Goal: Transaction & Acquisition: Purchase product/service

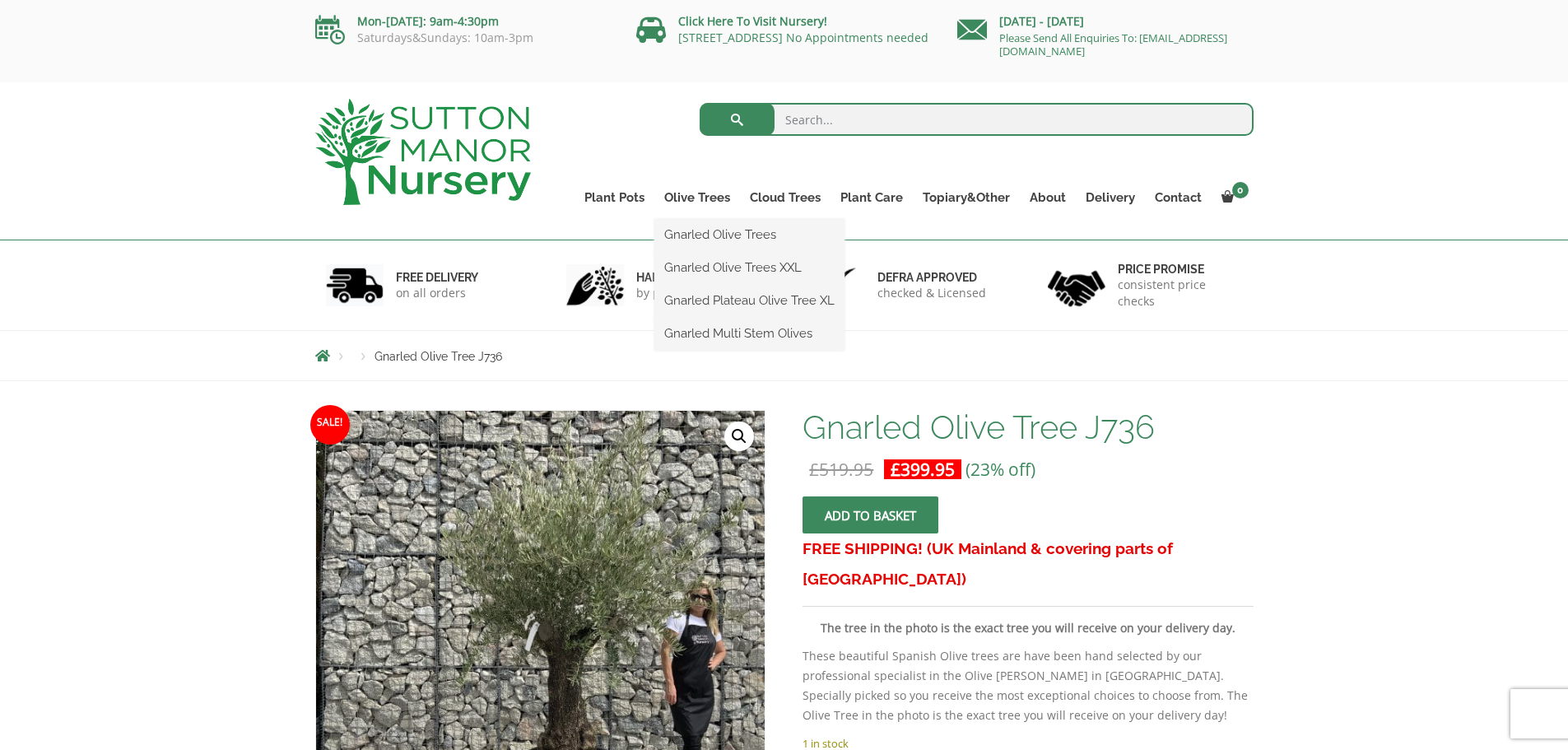
click at [711, 219] on ul "Gnarled Olive Trees Gnarled Olive Trees XXL Gnarled Plateau Olive Tree XL Gnarl…" at bounding box center [749, 284] width 190 height 132
click at [712, 238] on link "Gnarled Olive Trees" at bounding box center [749, 234] width 190 height 25
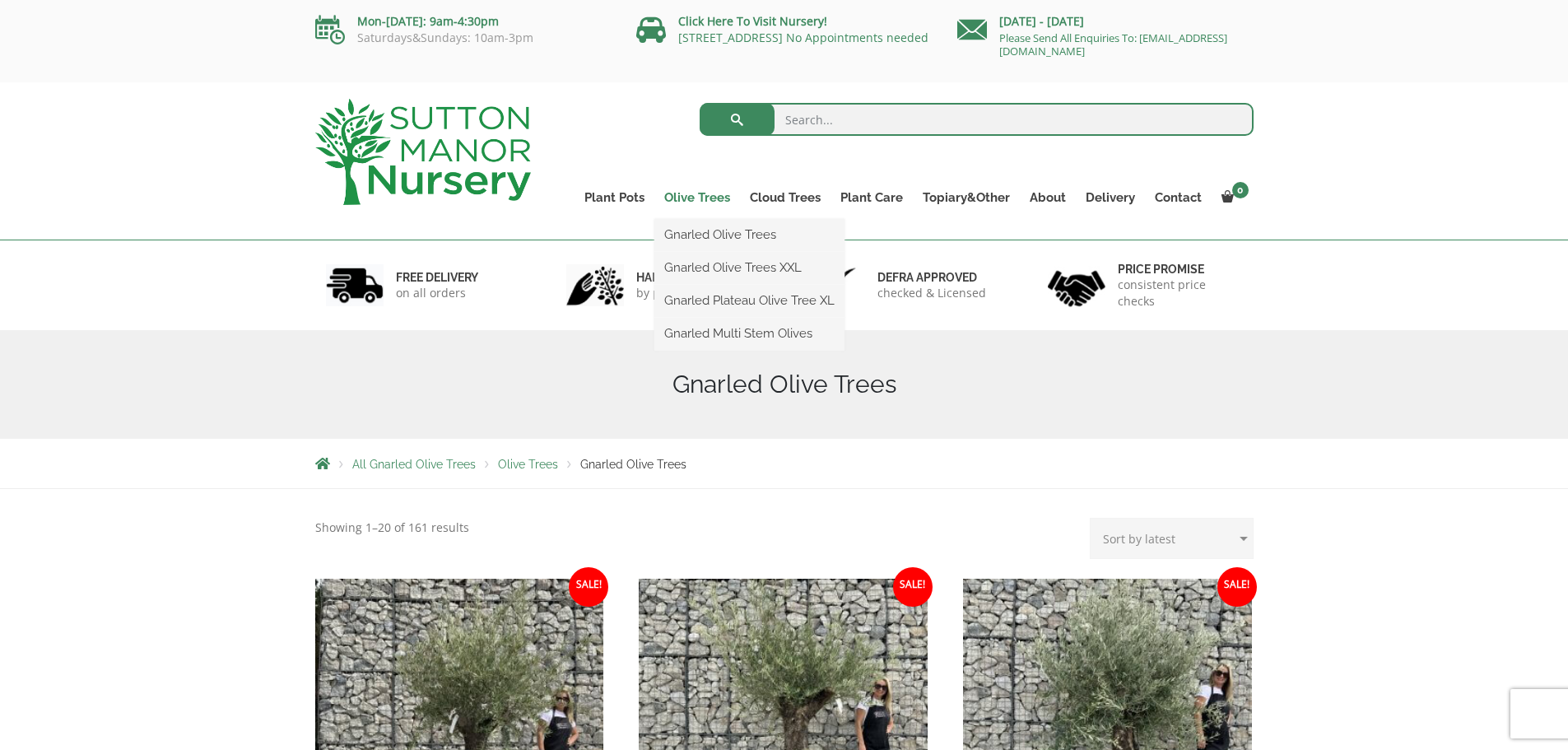
click at [675, 198] on link "Olive Trees" at bounding box center [697, 198] width 86 height 23
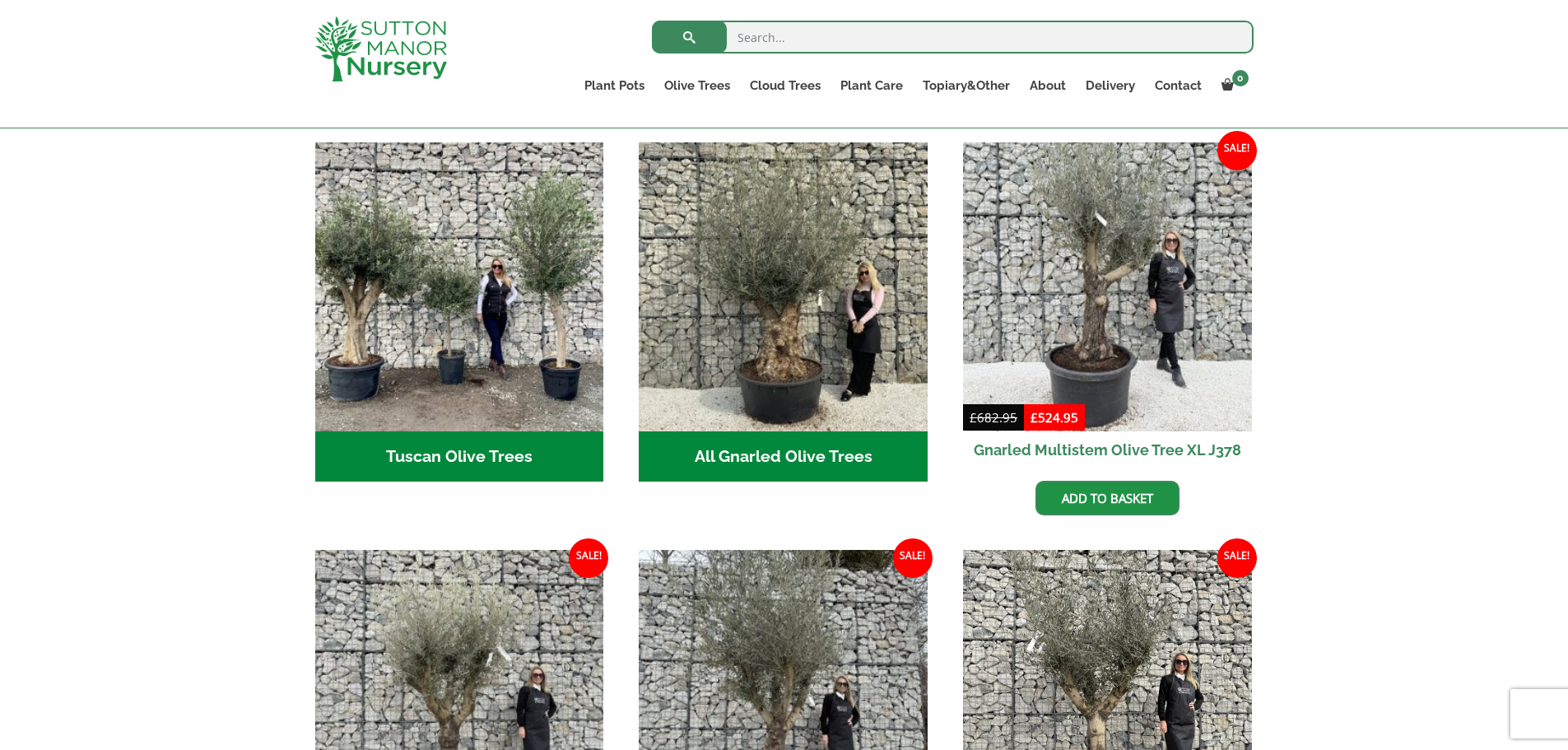
scroll to position [629, 0]
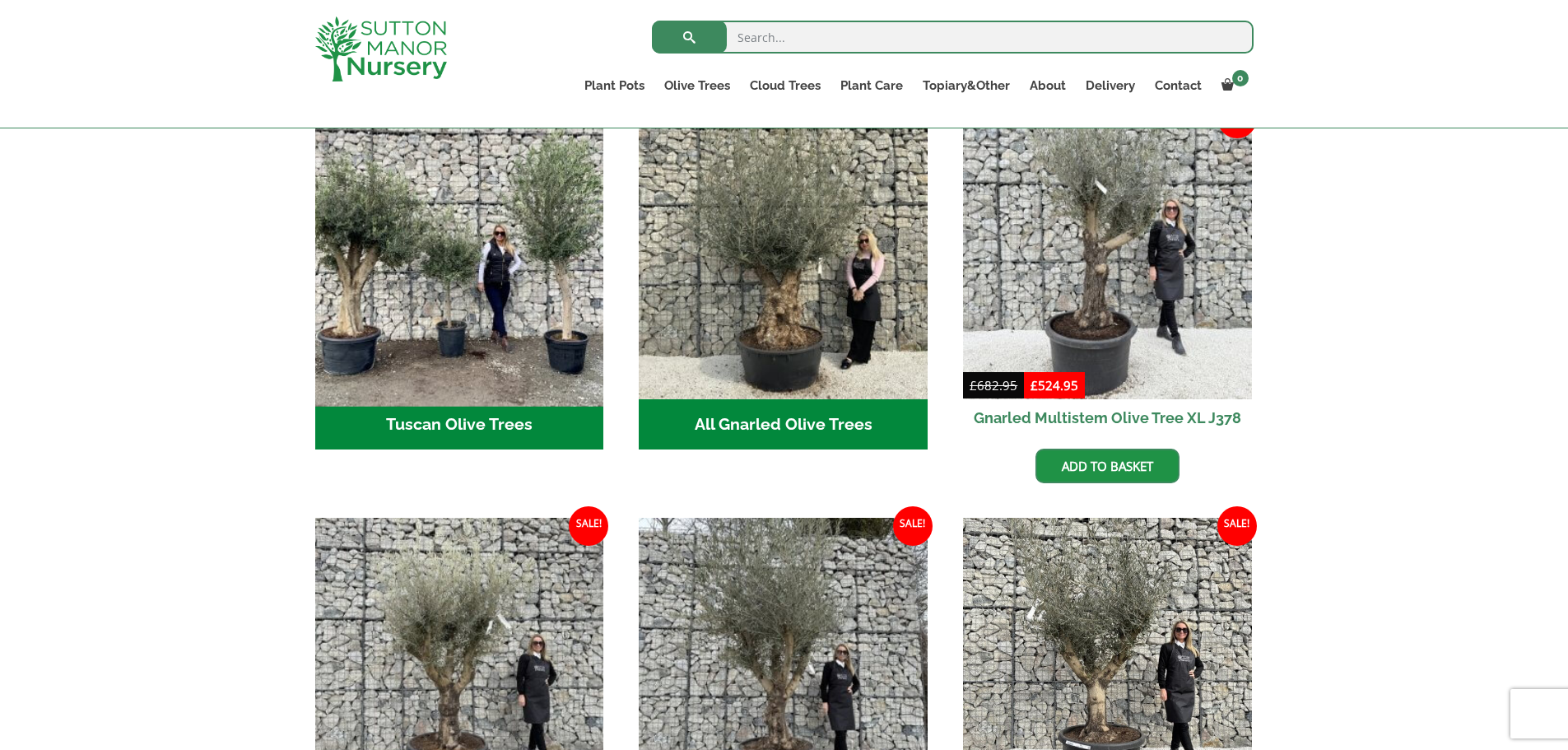
click at [404, 261] on img "Visit product category Tuscan Olive Trees" at bounding box center [459, 255] width 303 height 303
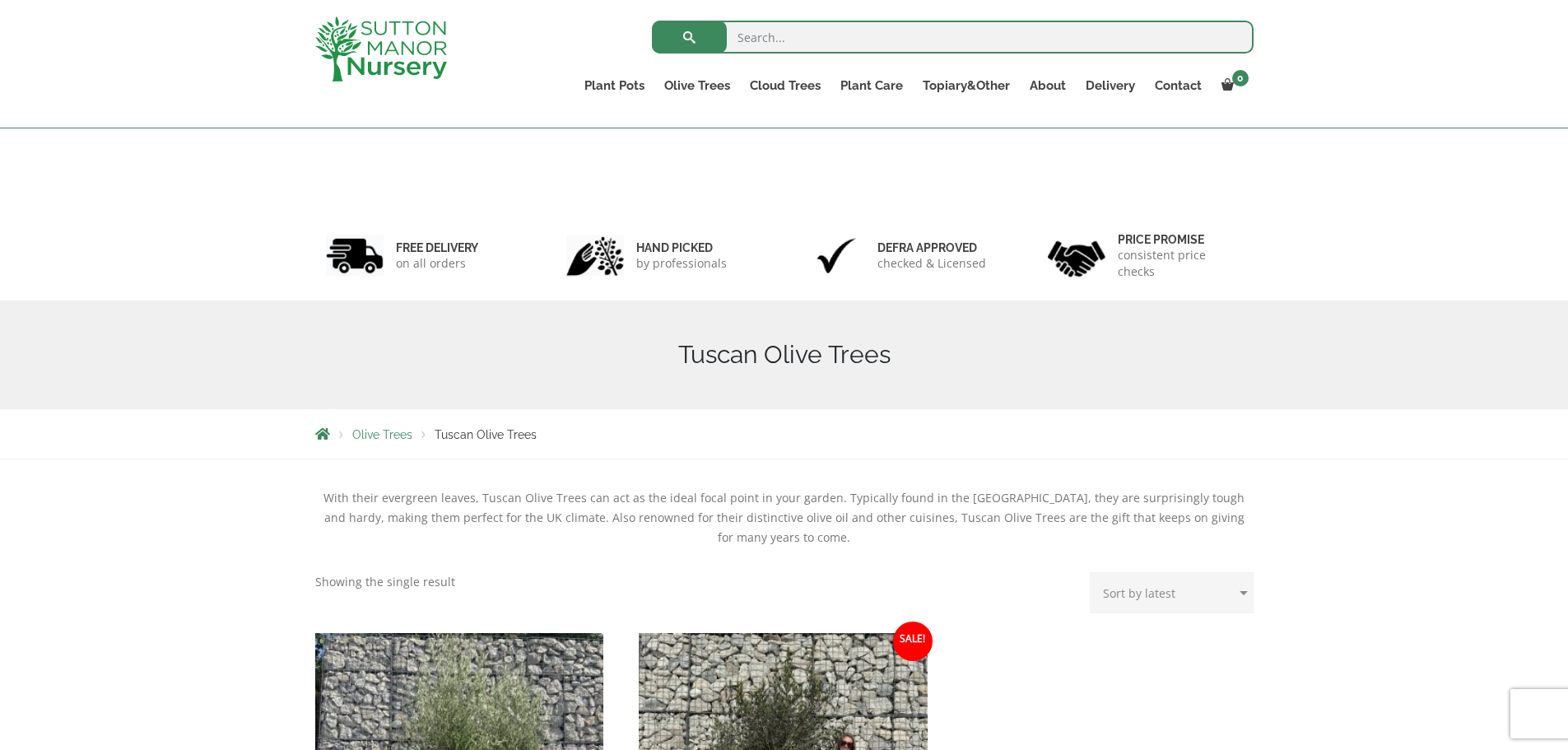
scroll to position [439, 0]
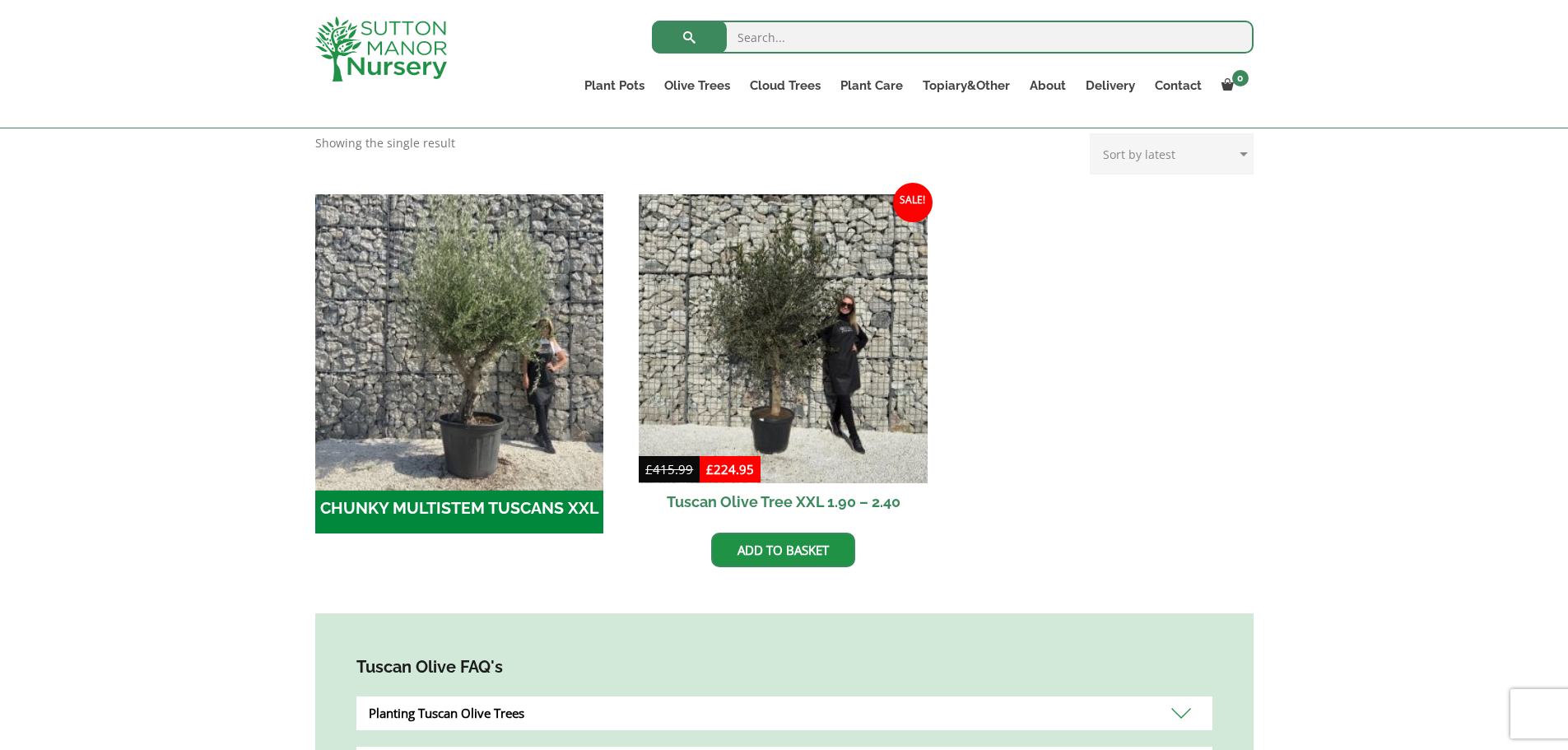
click at [465, 363] on img "Visit product category CHUNKY MULTISTEM TUSCANS XXL" at bounding box center [459, 339] width 303 height 303
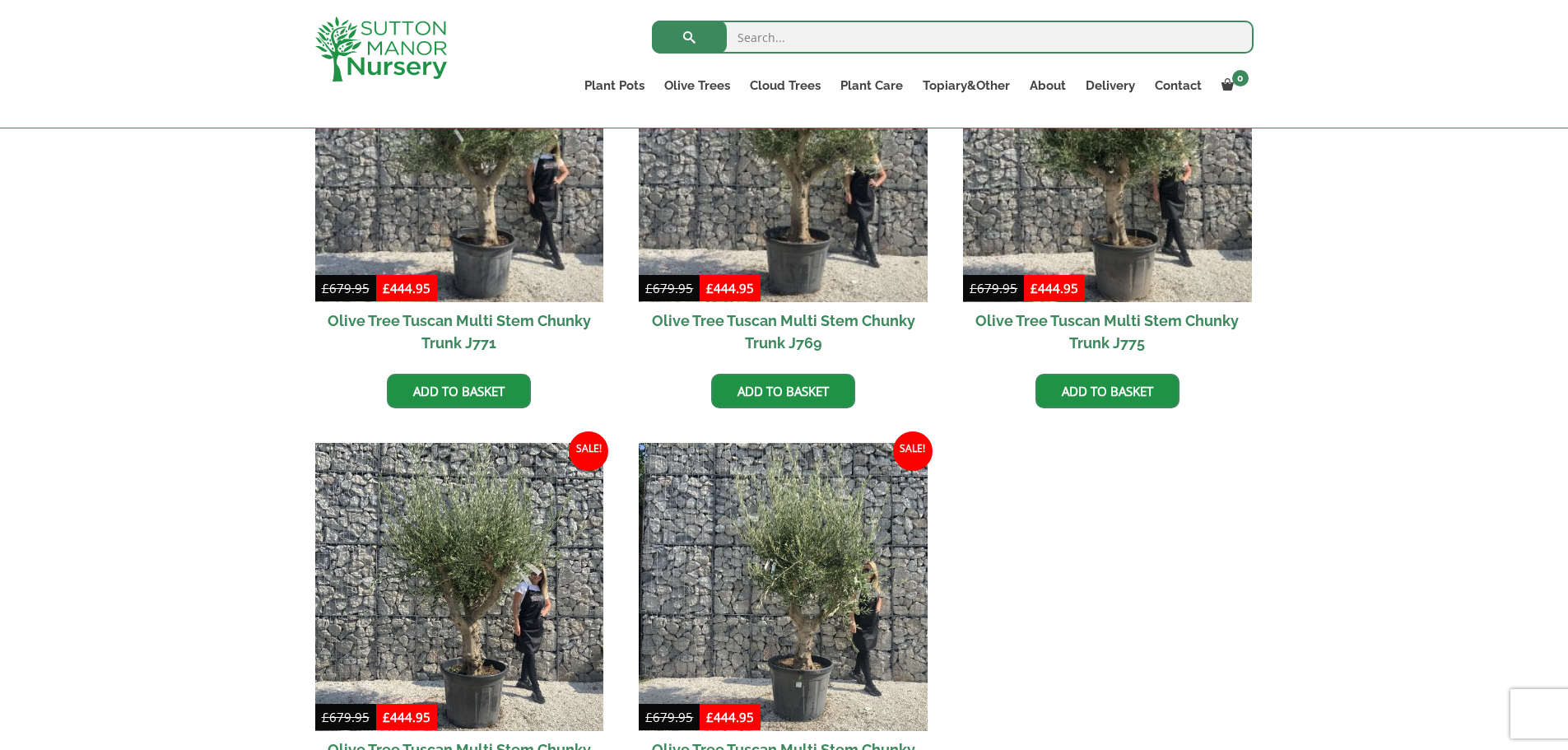
scroll to position [439, 0]
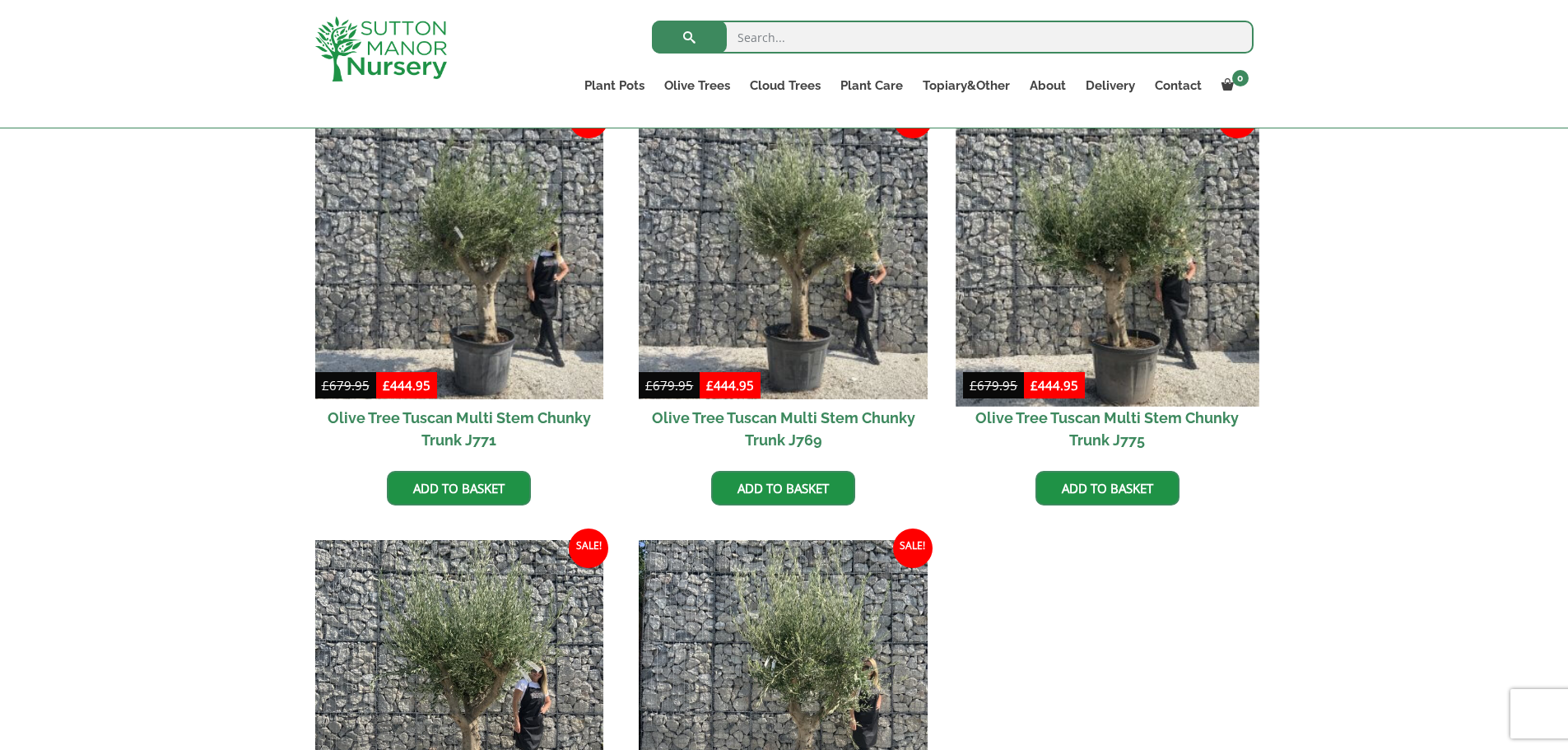
drag, startPoint x: 1146, startPoint y: 314, endPoint x: 1135, endPoint y: 306, distance: 13.6
click at [1146, 314] on img at bounding box center [1107, 255] width 303 height 303
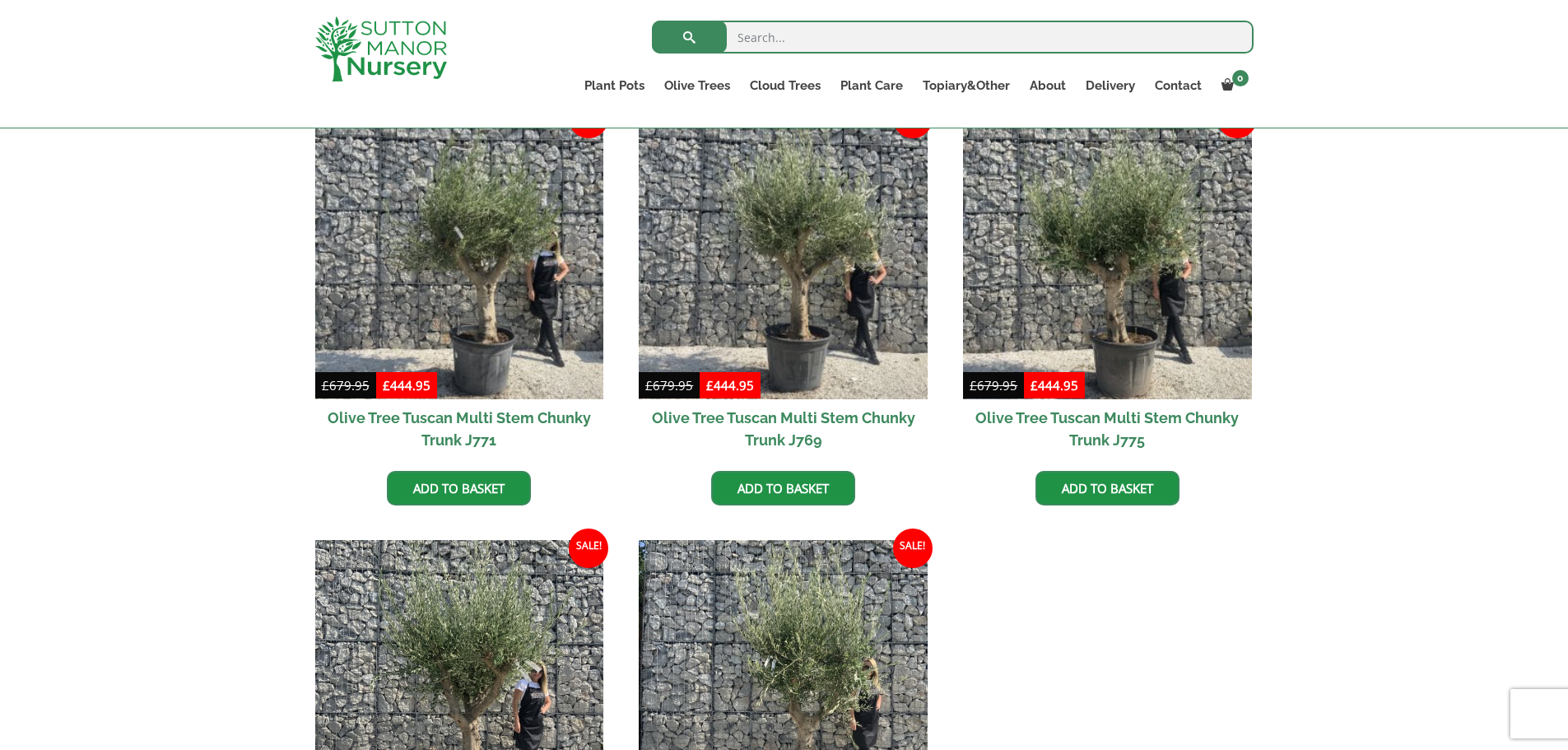
click at [768, 30] on input "search" at bounding box center [952, 37] width 602 height 33
type input "jj780"
click at [652, 20] on button "submit" at bounding box center [689, 37] width 75 height 33
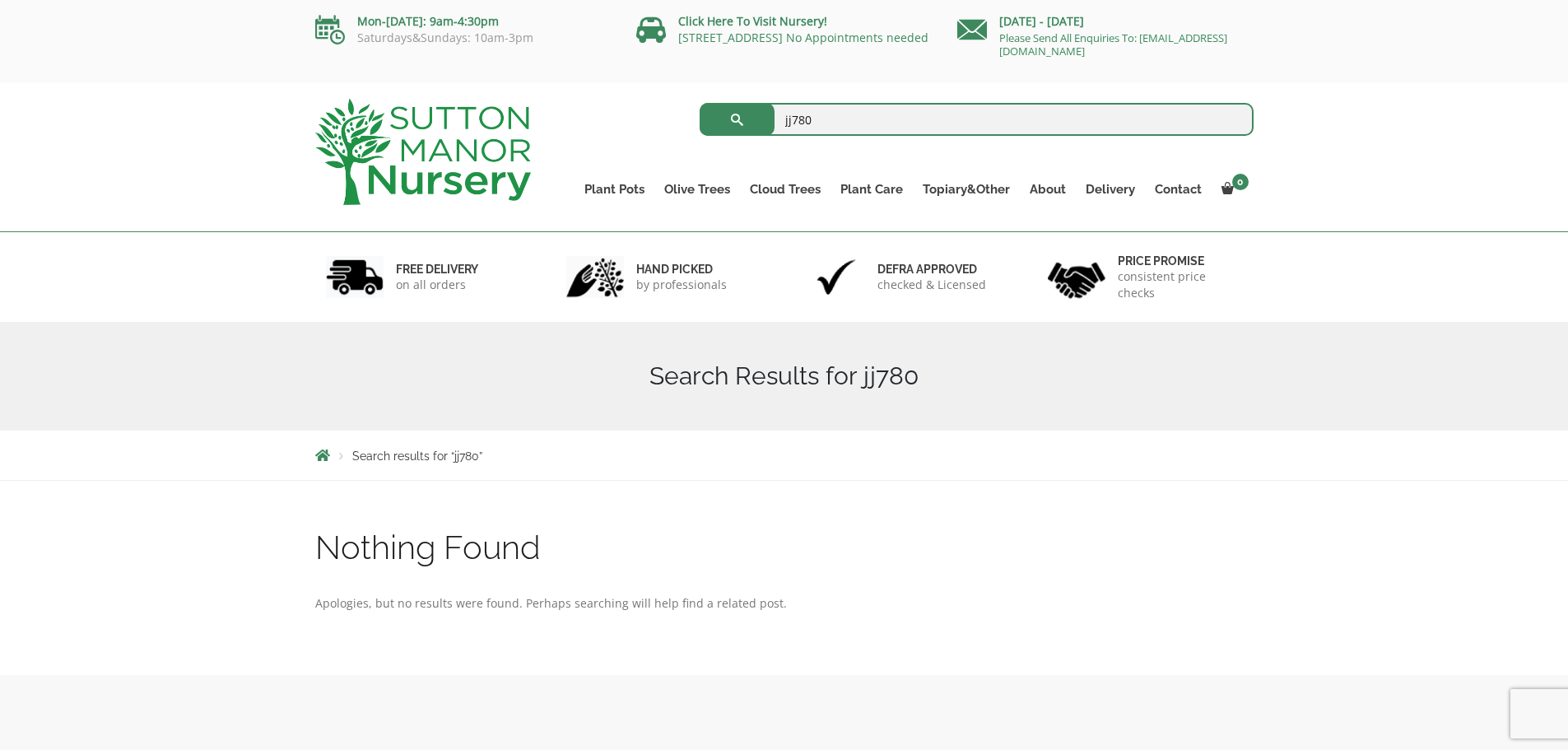
click at [785, 120] on input "jj780" at bounding box center [976, 119] width 554 height 33
type input "j780"
click at [699, 103] on button "submit" at bounding box center [737, 119] width 75 height 33
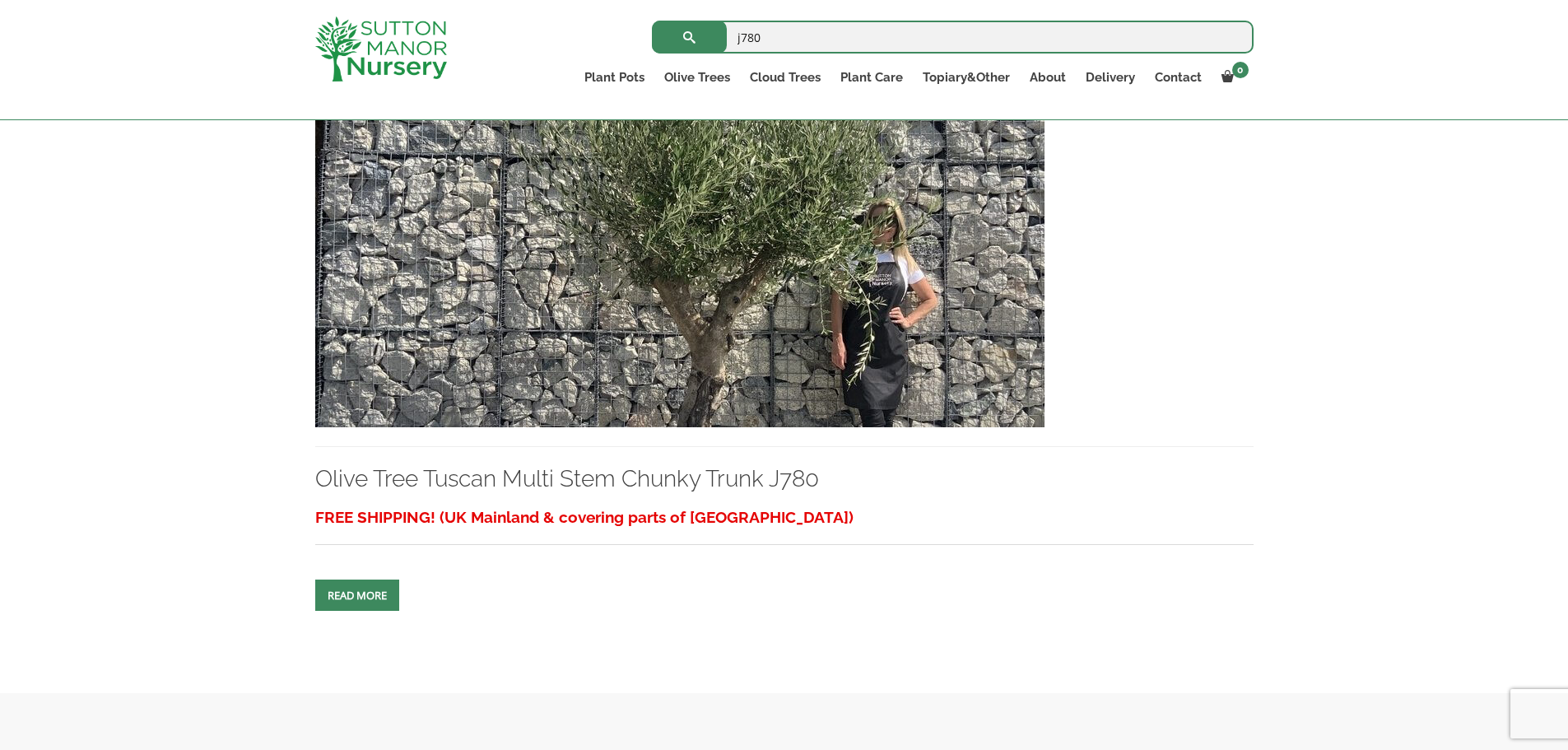
scroll to position [439, 0]
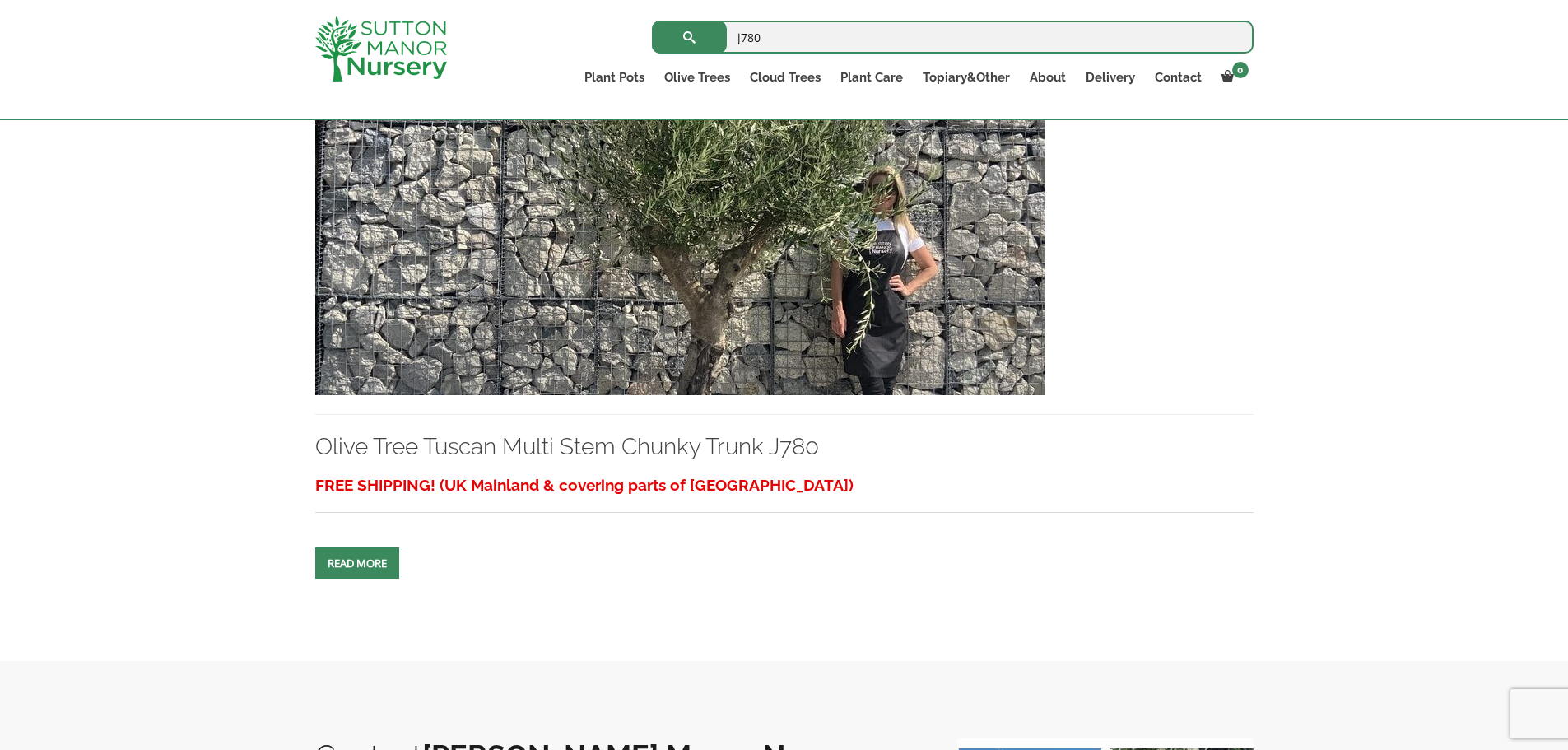
click at [643, 316] on img at bounding box center [680, 218] width 729 height 354
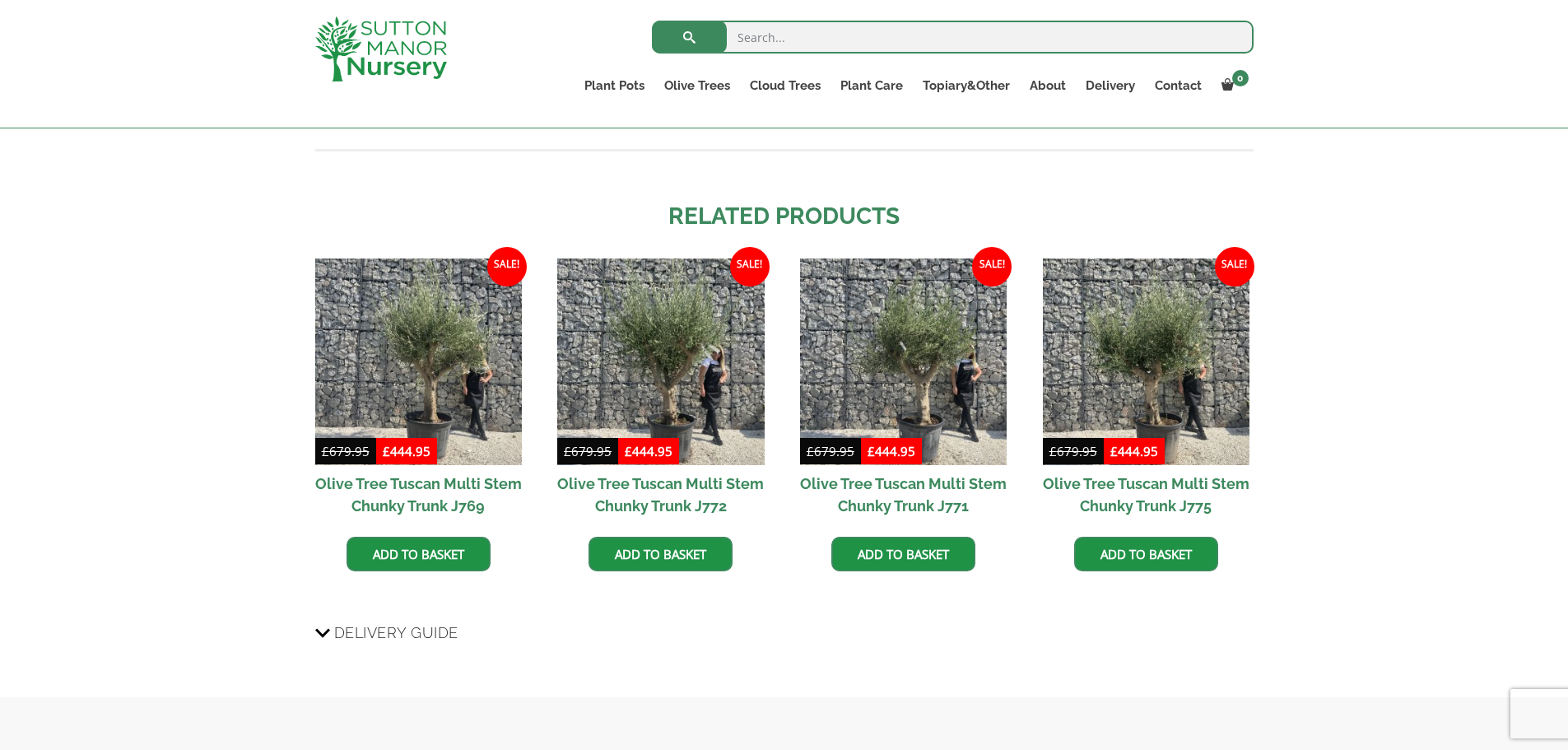
scroll to position [1537, 0]
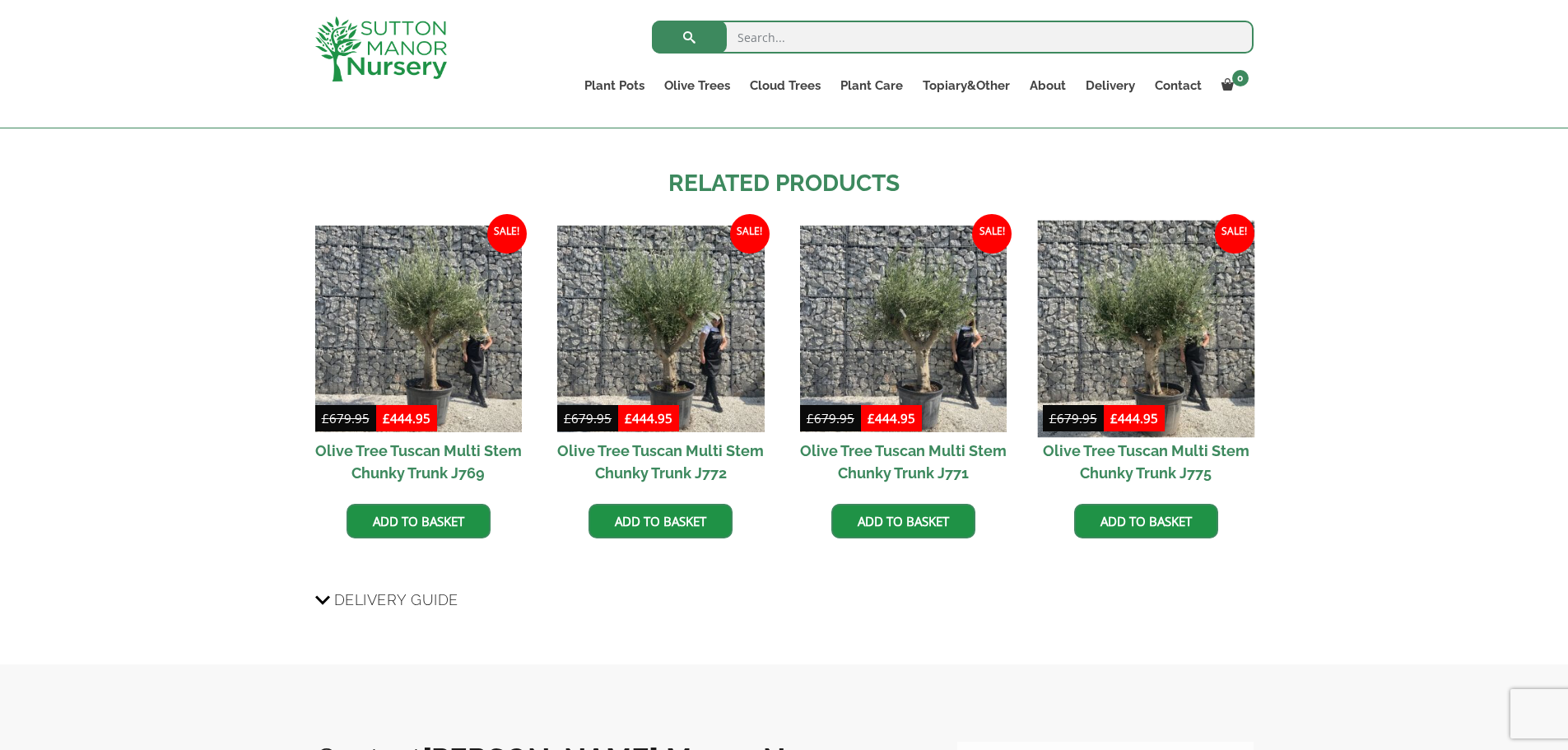
click at [1149, 335] on img at bounding box center [1145, 328] width 217 height 217
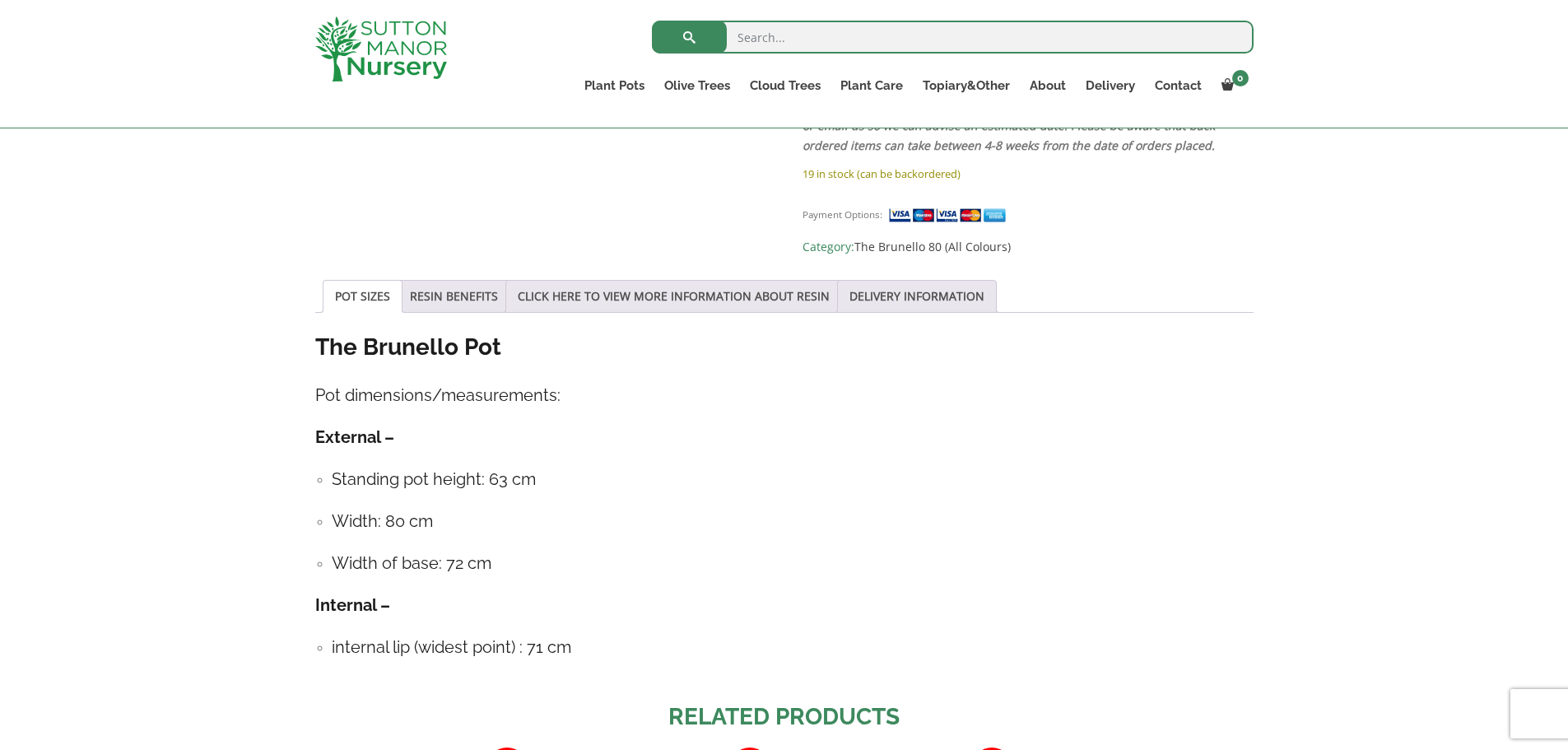
scroll to position [659, 0]
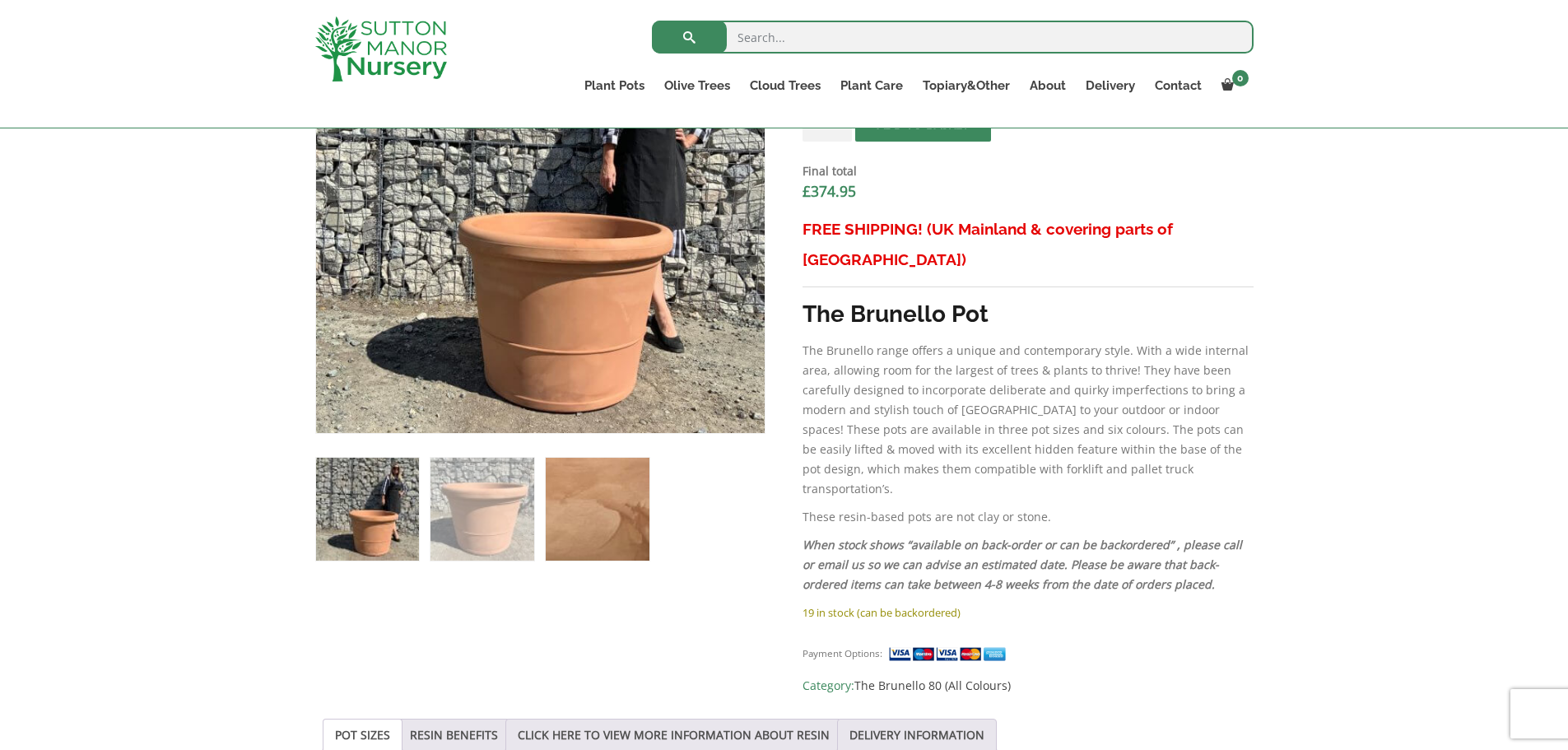
click at [606, 502] on img at bounding box center [596, 509] width 103 height 103
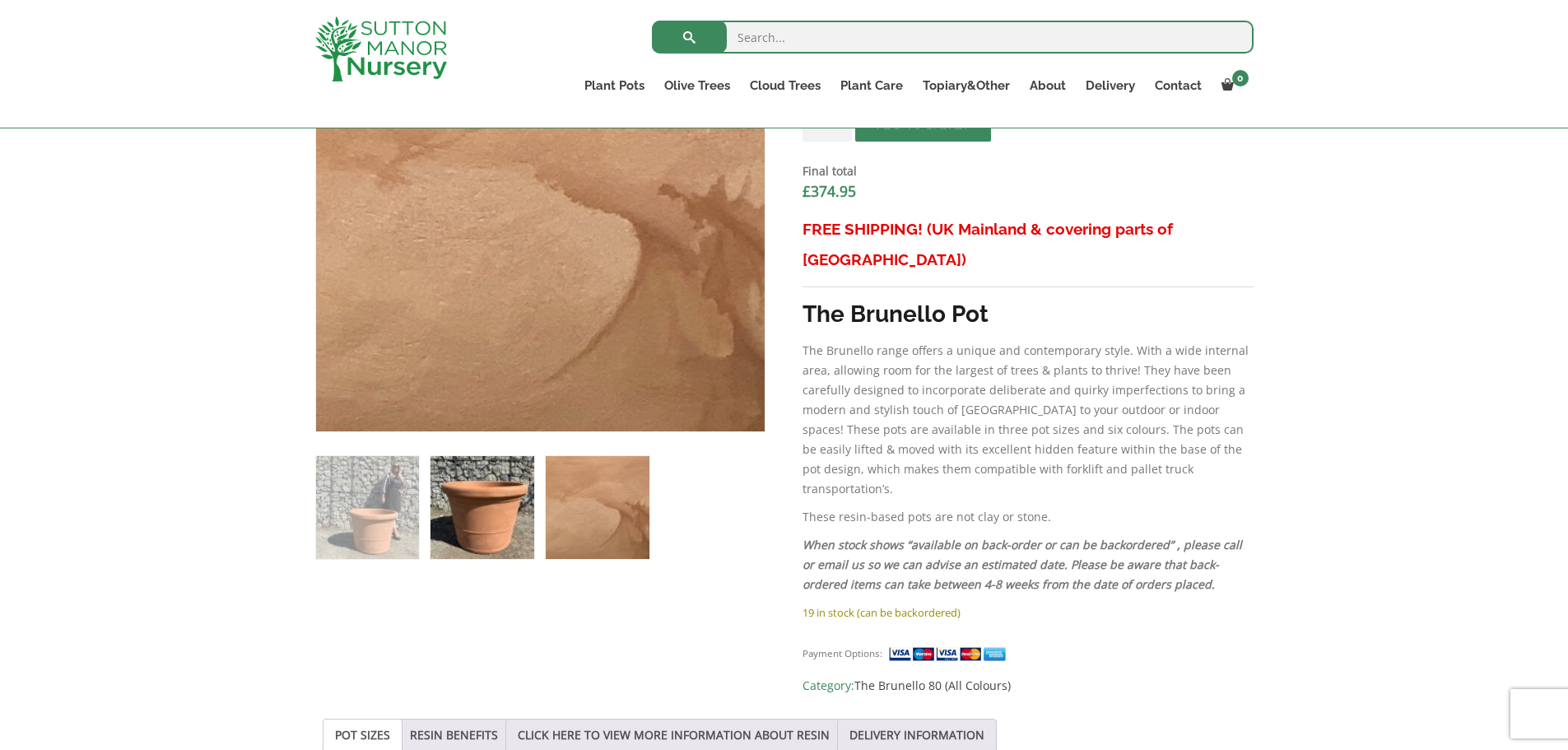
click at [470, 506] on img at bounding box center [482, 507] width 103 height 103
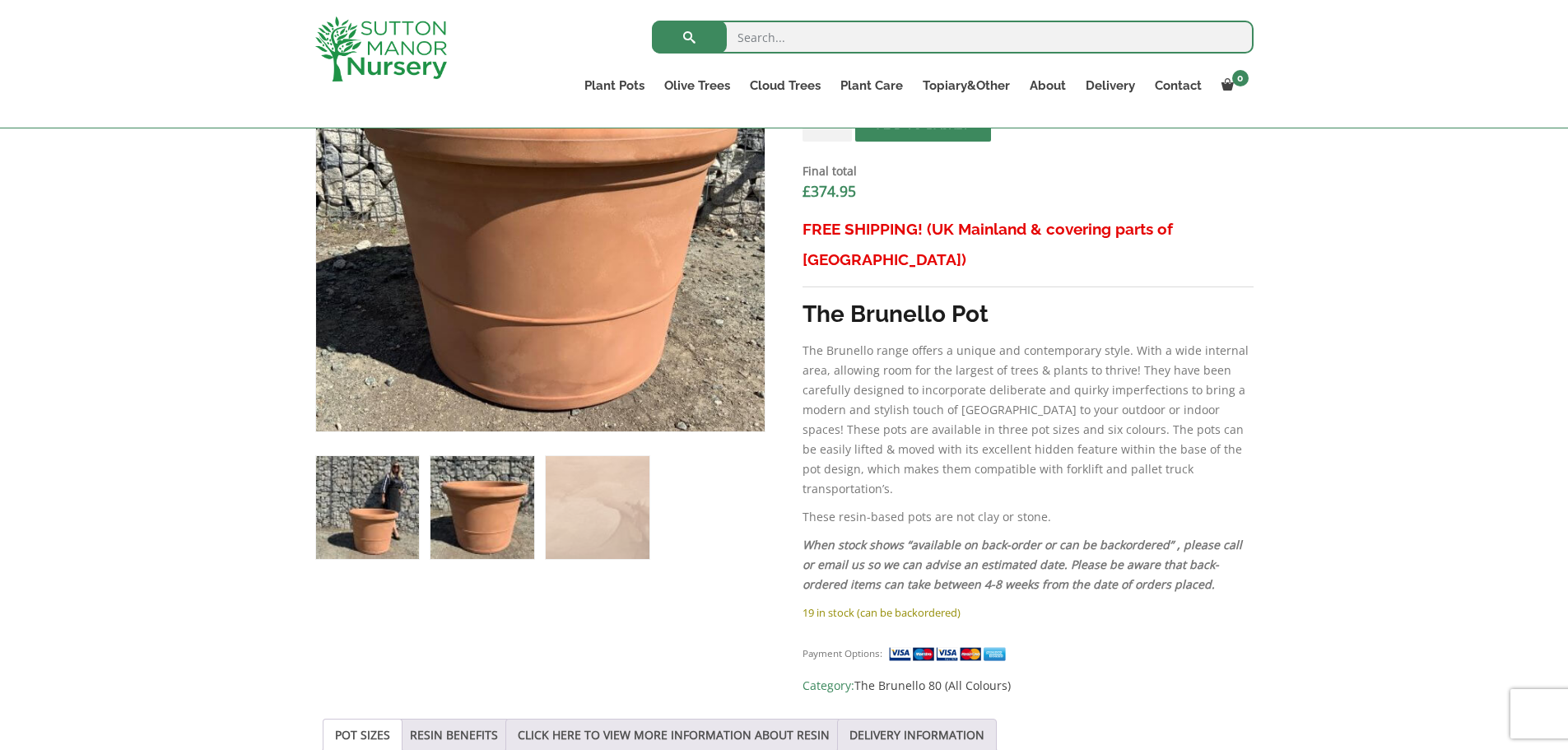
click at [372, 498] on img at bounding box center [368, 507] width 103 height 103
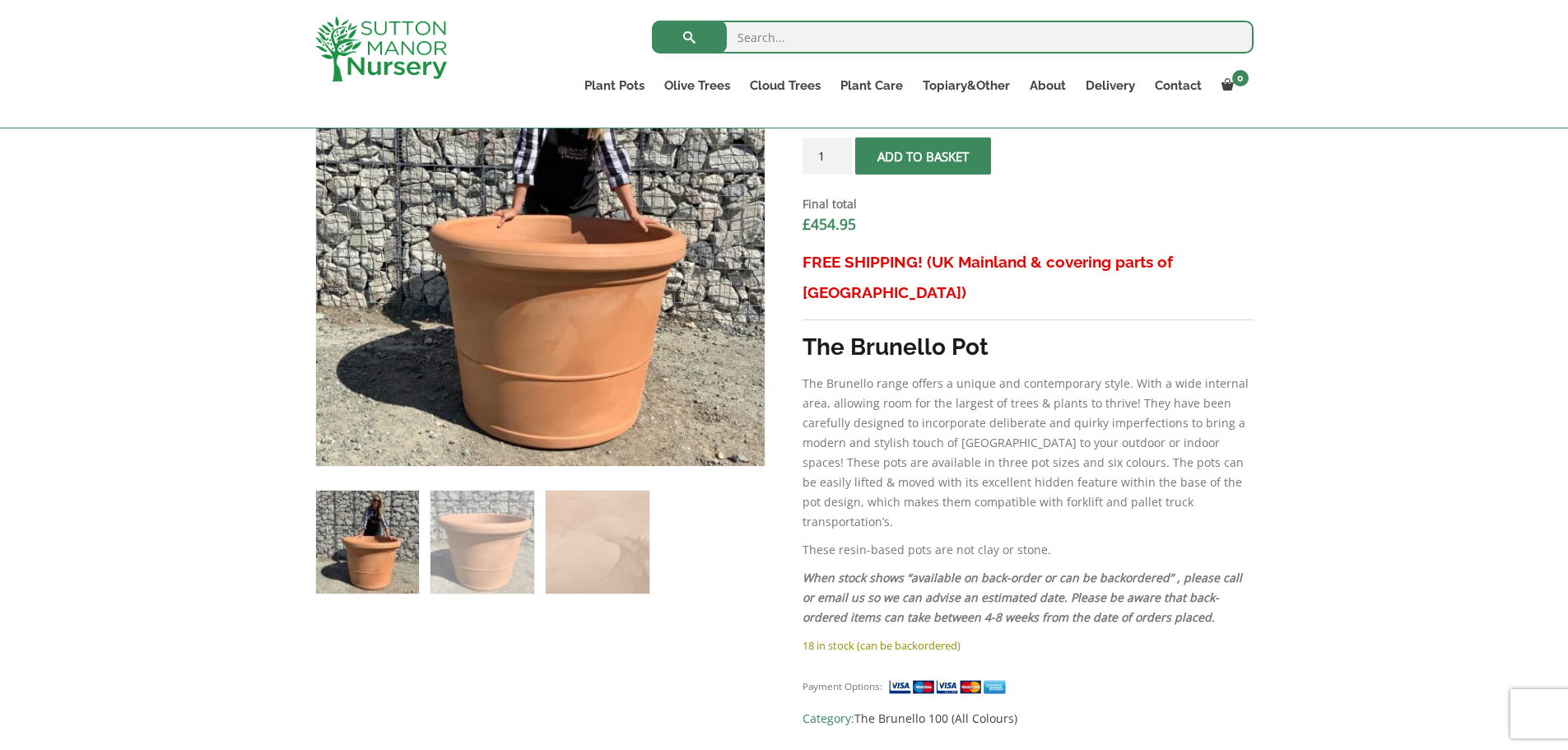
scroll to position [659, 0]
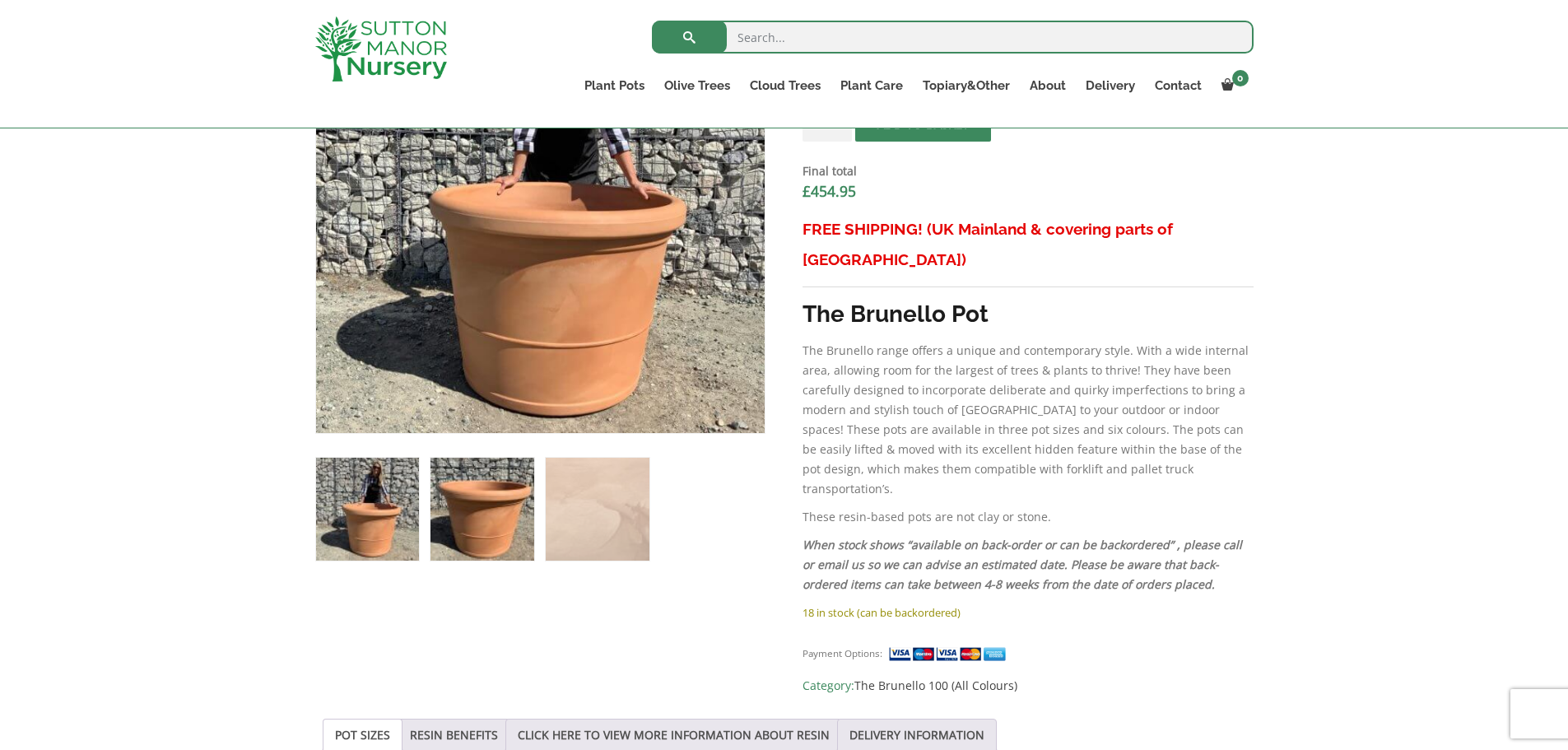
click at [505, 522] on img at bounding box center [482, 509] width 103 height 103
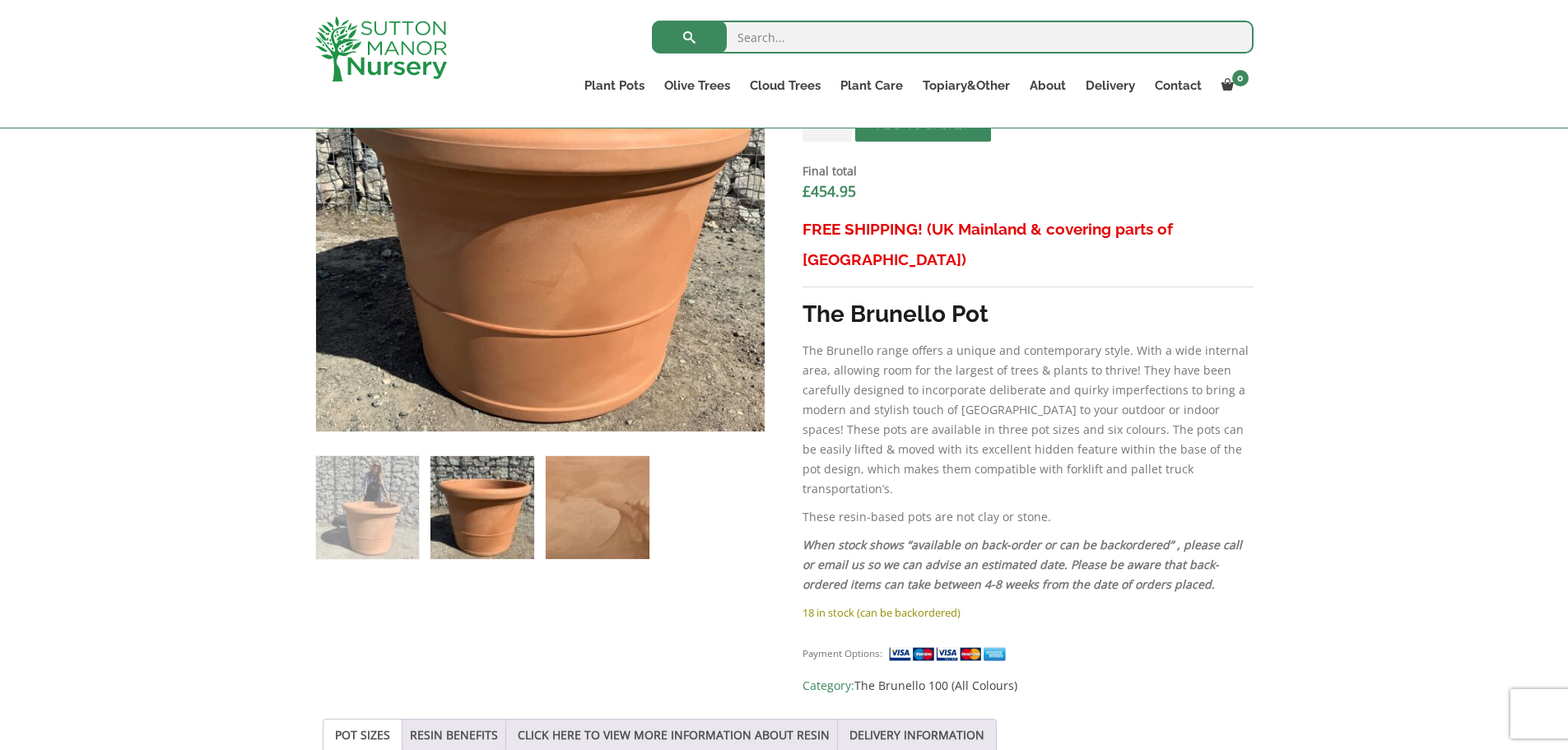
click at [620, 524] on img at bounding box center [596, 507] width 103 height 103
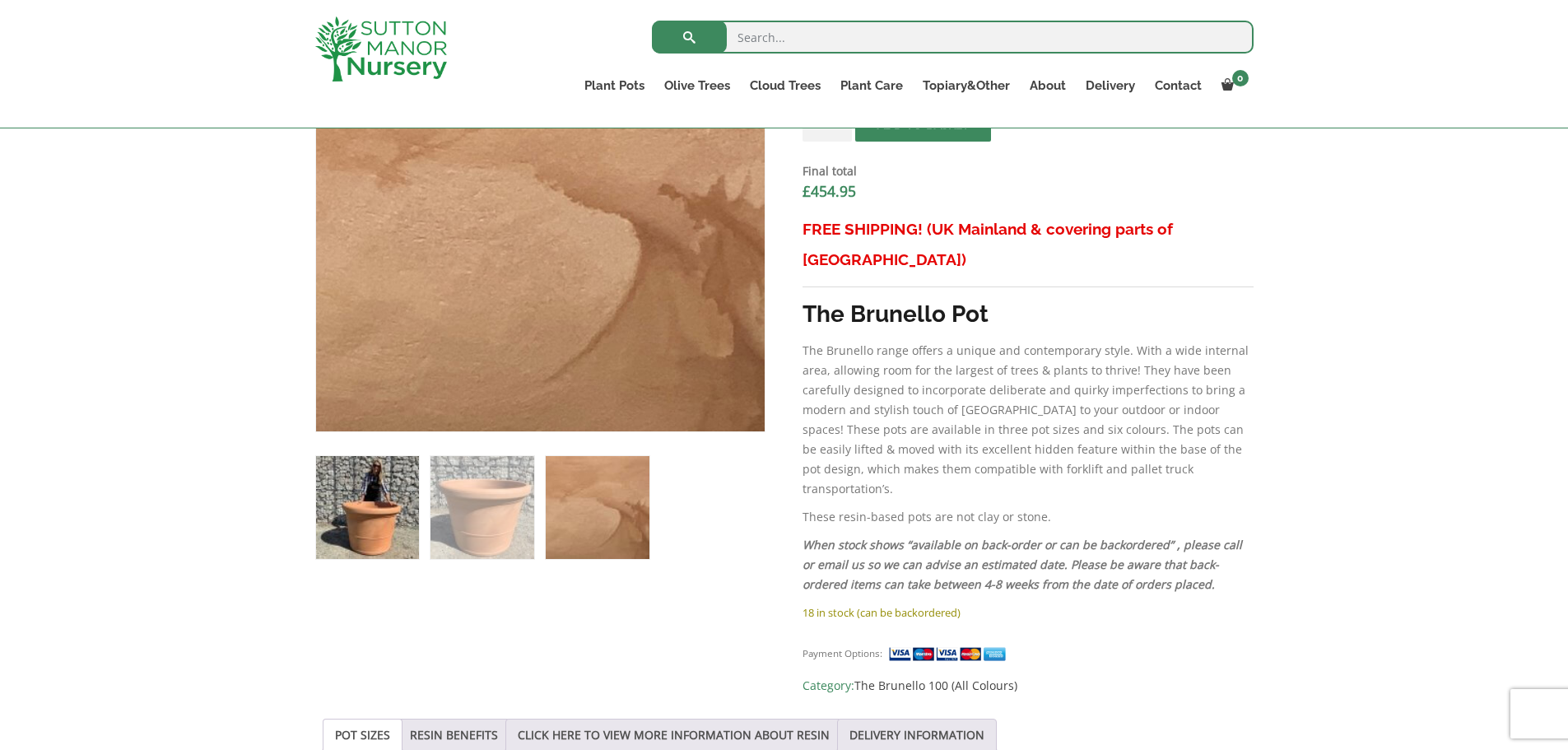
click at [362, 499] on img at bounding box center [368, 507] width 103 height 103
